Goal: Information Seeking & Learning: Understand process/instructions

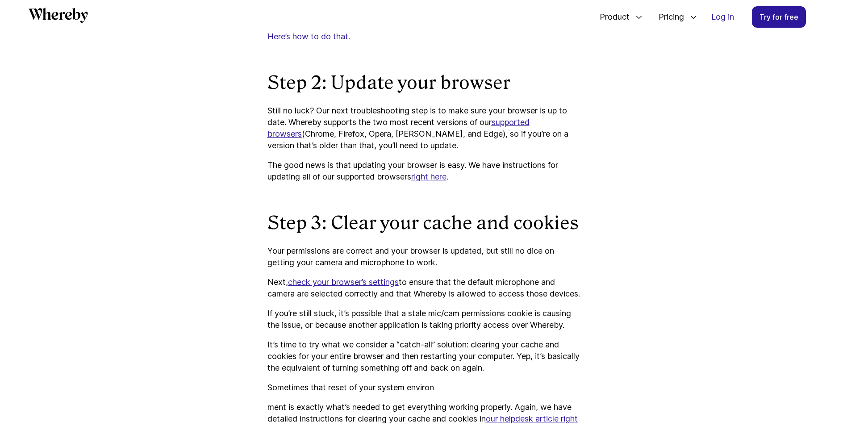
scroll to position [1150, 0]
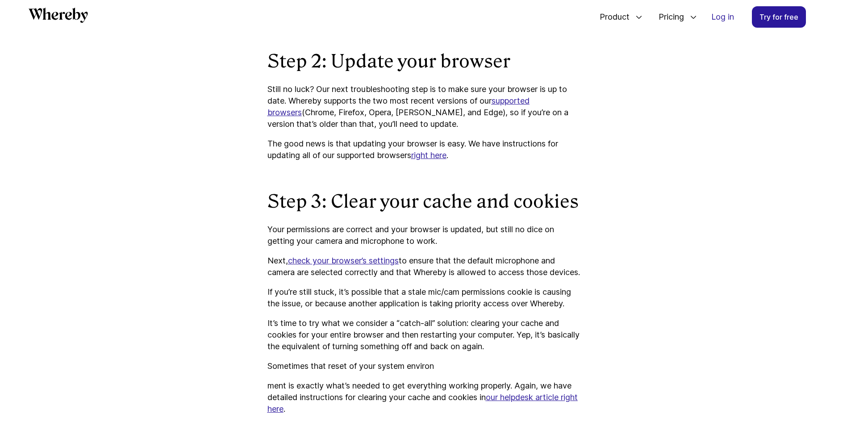
click at [355, 259] on u "check your browser’s settings" at bounding box center [343, 260] width 111 height 9
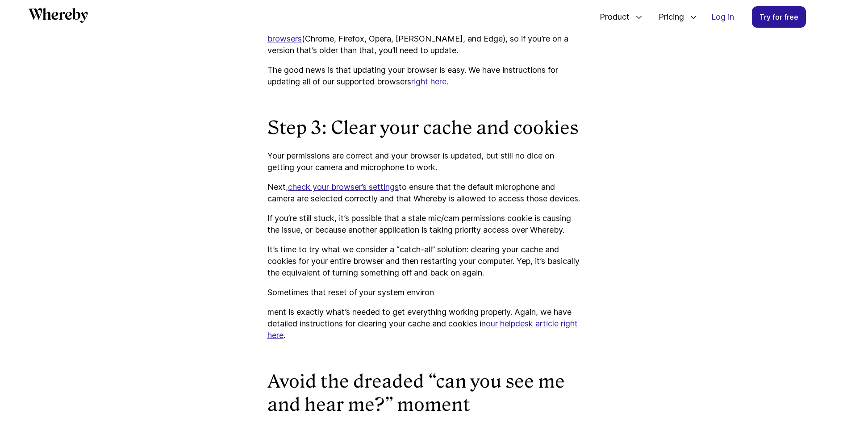
scroll to position [1233, 0]
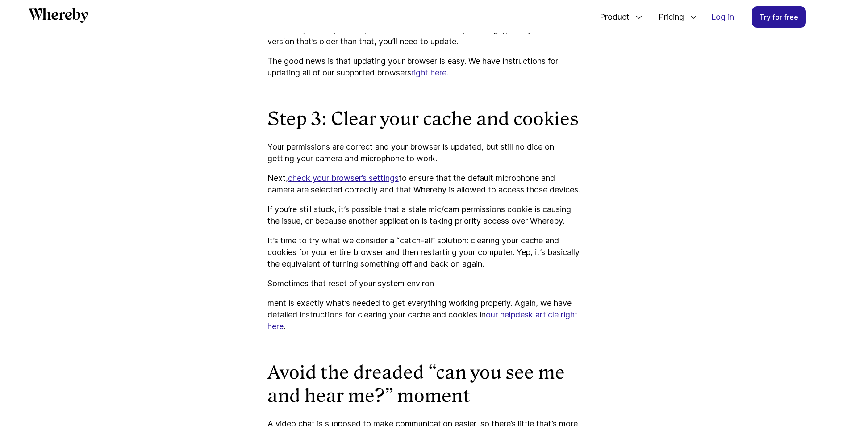
click at [332, 176] on u "check your browser’s settings" at bounding box center [343, 177] width 111 height 9
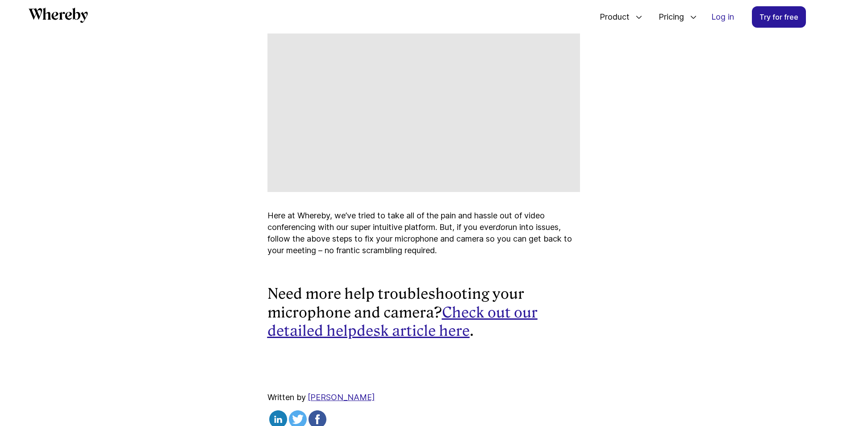
scroll to position [1680, 0]
